Goal: Navigation & Orientation: Find specific page/section

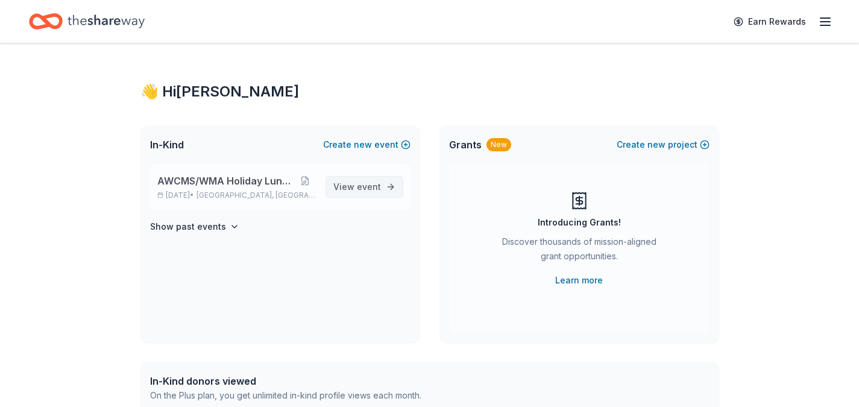
click at [358, 189] on span "View event" at bounding box center [358, 187] width 48 height 14
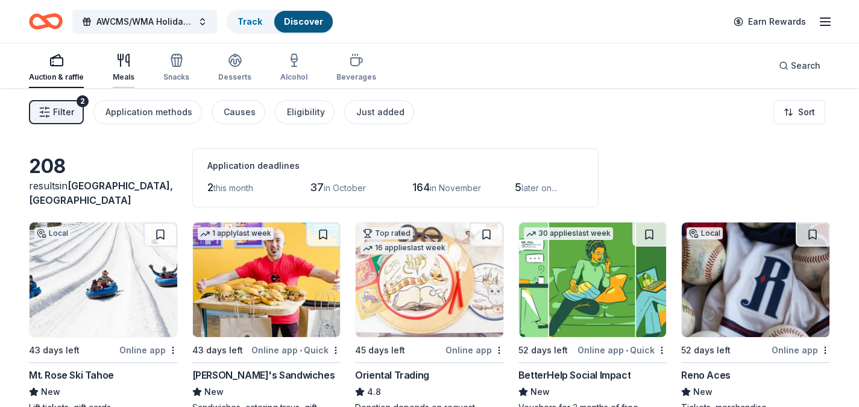
click at [118, 72] on div "Meals" at bounding box center [124, 77] width 22 height 10
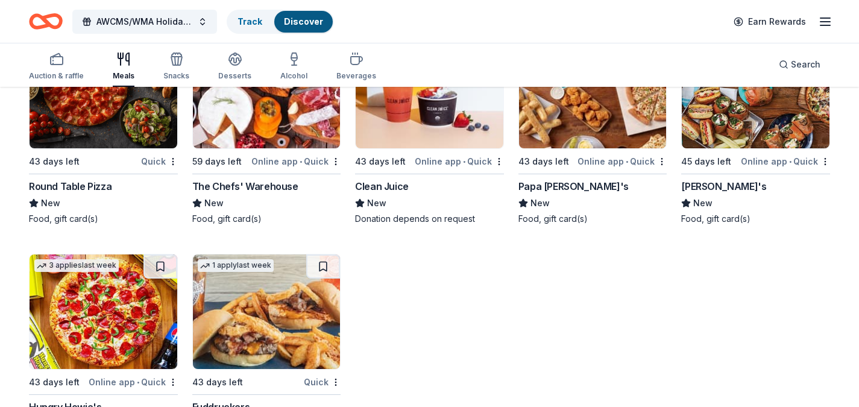
scroll to position [2514, 0]
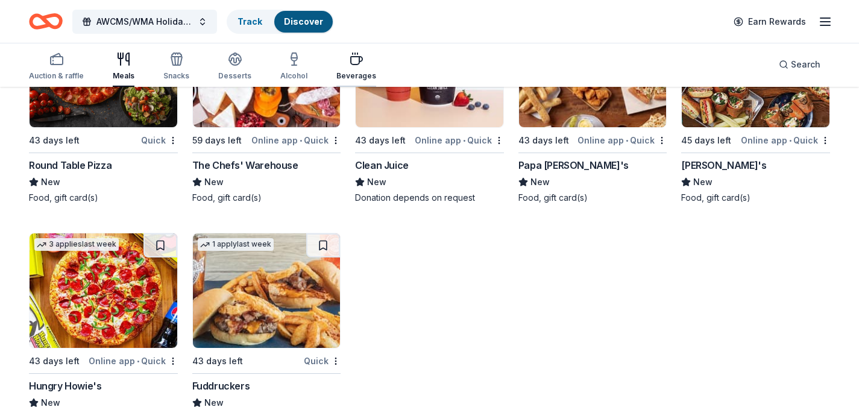
click at [345, 67] on div "Beverages" at bounding box center [357, 66] width 40 height 29
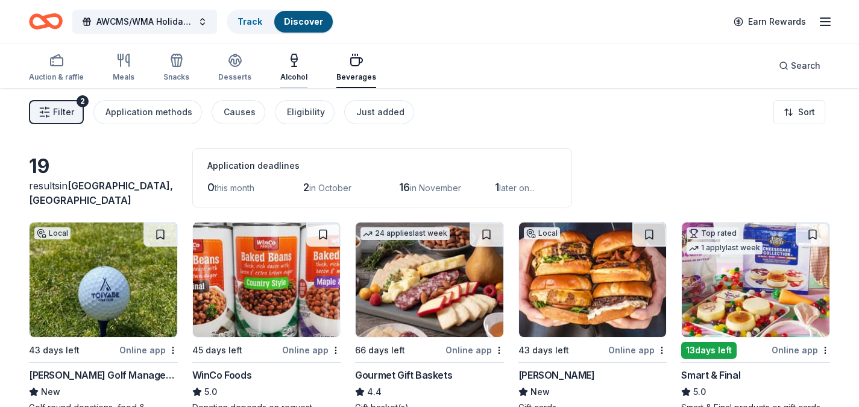
click at [293, 65] on icon "button" at bounding box center [294, 60] width 14 height 14
